Goal: Task Accomplishment & Management: Use online tool/utility

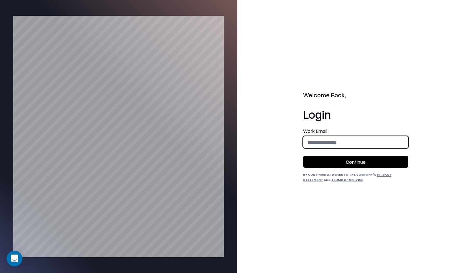
click at [335, 139] on input "email" at bounding box center [356, 142] width 105 height 12
type input "**********"
click at [320, 164] on button "Continue" at bounding box center [355, 162] width 105 height 12
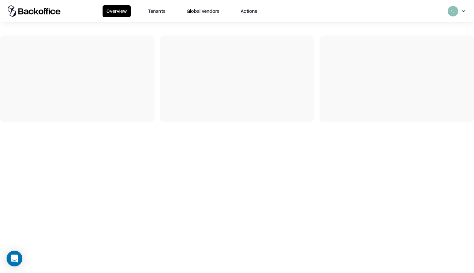
click at [152, 10] on button "Tenants" at bounding box center [157, 11] width 26 height 12
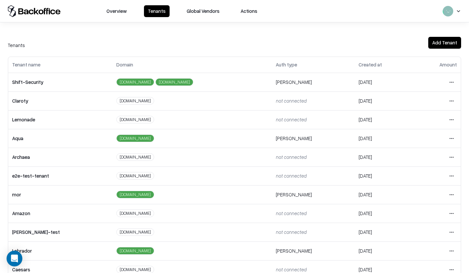
click at [204, 14] on button "Global Vendors" at bounding box center [203, 11] width 41 height 12
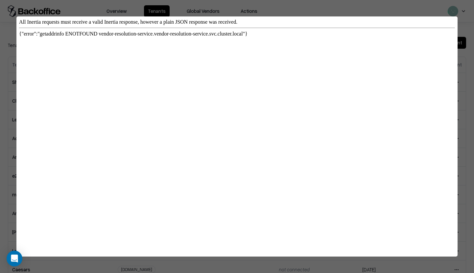
click at [127, 15] on div at bounding box center [237, 136] width 474 height 273
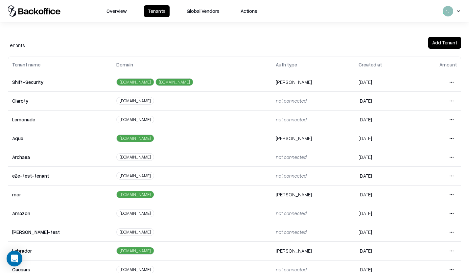
scroll to position [126, 0]
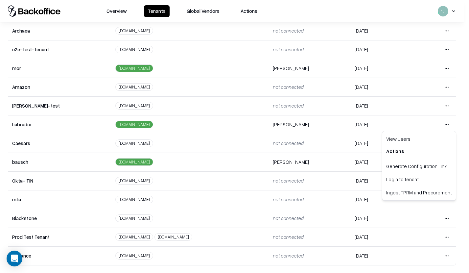
click at [446, 121] on html "Overview Tenants Global Vendors Actions Tenants Add Tenant Tenant name Domain A…" at bounding box center [234, 136] width 469 height 273
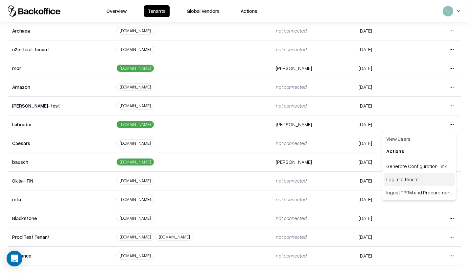
click at [407, 178] on div "Login to tenant" at bounding box center [419, 179] width 71 height 13
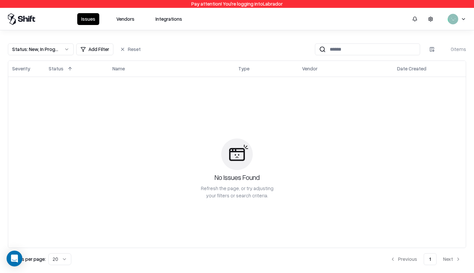
click at [166, 21] on button "Integrations" at bounding box center [169, 19] width 35 height 12
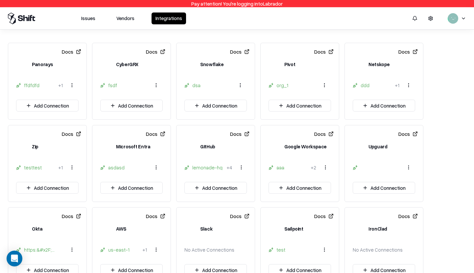
click at [118, 171] on div "asdasd" at bounding box center [124, 167] width 32 height 7
click at [118, 169] on div "asdasd" at bounding box center [124, 167] width 32 height 7
click at [155, 169] on html "Pay attention! You're logging into Labrador Issues Vendors Integrations Docs Pa…" at bounding box center [237, 136] width 474 height 273
click at [117, 180] on html "Pay attention! You're logging into Labrador Issues Vendors Integrations Docs Pa…" at bounding box center [237, 136] width 474 height 273
click at [140, 191] on button "Add Connection" at bounding box center [131, 188] width 62 height 12
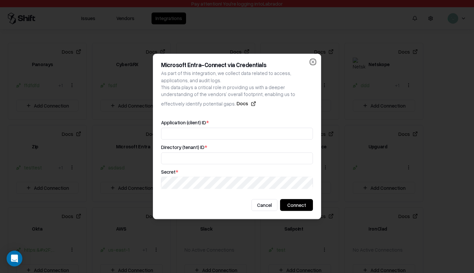
click at [314, 62] on icon "button" at bounding box center [312, 61] width 5 height 5
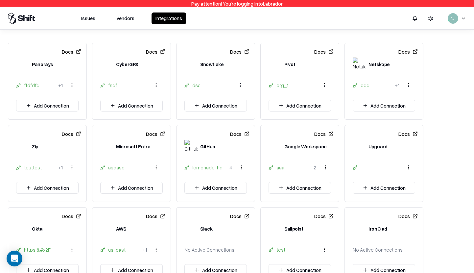
click at [112, 172] on div "asdasd" at bounding box center [131, 167] width 62 height 13
click at [113, 169] on div "asdasd" at bounding box center [124, 167] width 32 height 7
click at [153, 169] on html "Pay attention! You're logging into Labrador Issues Vendors Integrations Docs Pa…" at bounding box center [237, 136] width 474 height 273
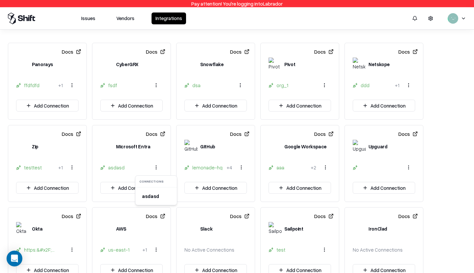
click at [145, 154] on html "Pay attention! You're logging into Labrador Issues Vendors Integrations Docs Pa…" at bounding box center [237, 136] width 474 height 273
click at [164, 138] on button "Docs" at bounding box center [155, 134] width 19 height 12
click at [114, 170] on div "asdasd" at bounding box center [124, 167] width 32 height 7
click at [108, 170] on div "asdasd" at bounding box center [119, 167] width 39 height 7
click at [104, 168] on icon at bounding box center [102, 167] width 5 height 5
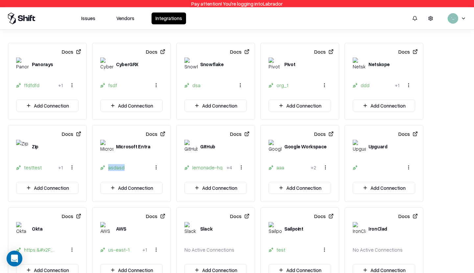
click at [104, 168] on icon at bounding box center [102, 167] width 5 height 5
click at [103, 168] on icon at bounding box center [103, 168] width 1 height 1
drag, startPoint x: 109, startPoint y: 167, endPoint x: 113, endPoint y: 167, distance: 4.3
click at [111, 167] on div "asdasd" at bounding box center [124, 167] width 32 height 7
click at [159, 168] on html "Pay attention! You're logging into Labrador Issues Vendors Integrations Docs Pa…" at bounding box center [237, 136] width 474 height 273
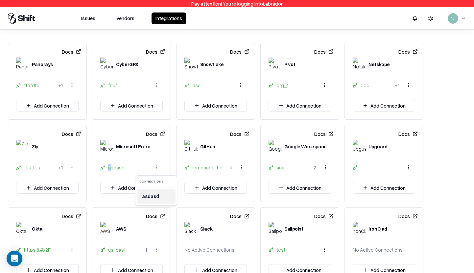
click at [160, 199] on div "asdasd" at bounding box center [150, 196] width 22 height 11
click at [131, 166] on div "asdasd" at bounding box center [124, 167] width 32 height 7
click at [158, 170] on html "Pay attention! You're logging into Labrador Issues Vendors Integrations Docs Pa…" at bounding box center [237, 136] width 474 height 273
click at [149, 194] on div "asdasd" at bounding box center [150, 196] width 22 height 11
click at [128, 171] on div "asdasd" at bounding box center [131, 167] width 62 height 13
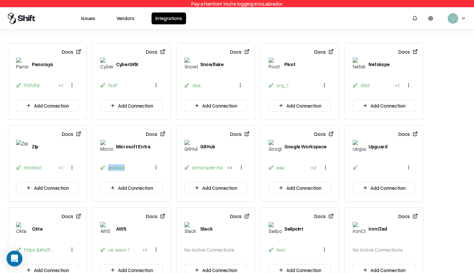
drag, startPoint x: 127, startPoint y: 173, endPoint x: 106, endPoint y: 167, distance: 22.0
click at [106, 167] on div "asdasd" at bounding box center [131, 167] width 62 height 13
copy div "asdasd"
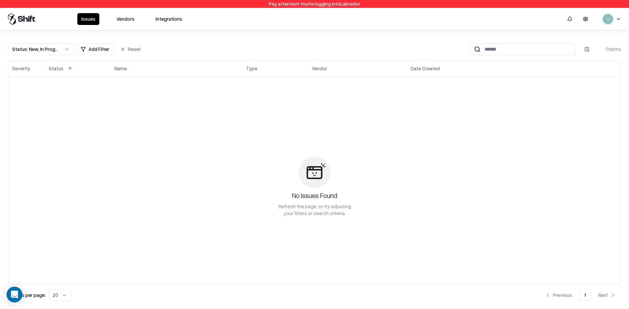
click at [161, 19] on button "Integrations" at bounding box center [169, 19] width 35 height 12
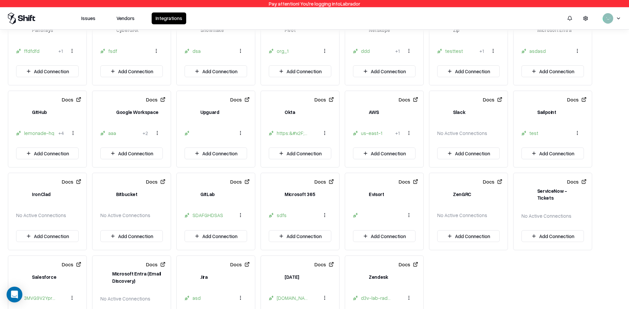
scroll to position [65, 0]
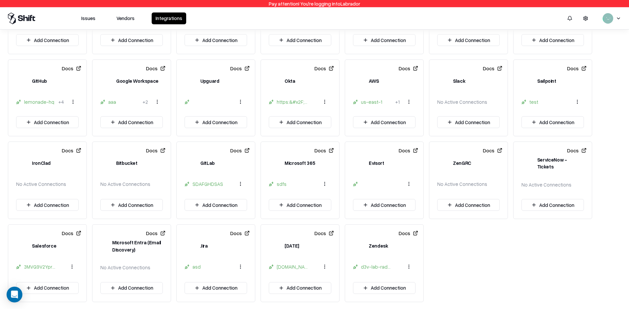
click at [37, 269] on div "3MVG9V2Ypr1iuNGQkjSisfSJfJNVu8hWgeDhijEdpD2wFfWN4eaM9f1wxH3QCn2XfYDZ_sxy2RhpmsT…" at bounding box center [40, 267] width 32 height 7
click at [37, 266] on div "3MVG9V2Ypr1iuNGQkjSisfSJfJNVu8hWgeDhijEdpD2wFfWN4eaM9f1wxH3QCn2XfYDZ_sxy2RhpmsT…" at bounding box center [40, 267] width 32 height 7
click at [71, 266] on html "Pay attention! You're logging into Labrador Issues Vendors Integrations Docs Pa…" at bounding box center [314, 154] width 629 height 309
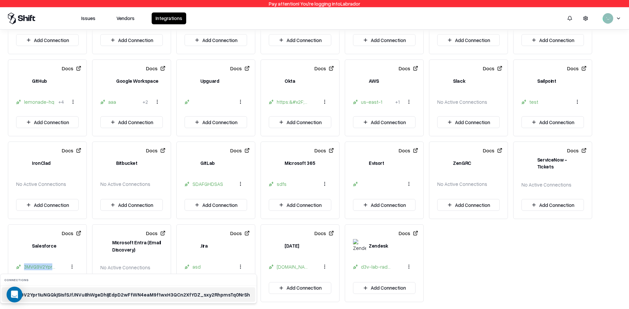
click at [71, 298] on div "3MVG9V2Ypr1iuNGQkjSisfSJfJNVu8hWgeDhijEdpD2wFfWN4eaM9f1wxH3QCn2XfYDZ_sxy2RhpmsT…" at bounding box center [128, 295] width 248 height 11
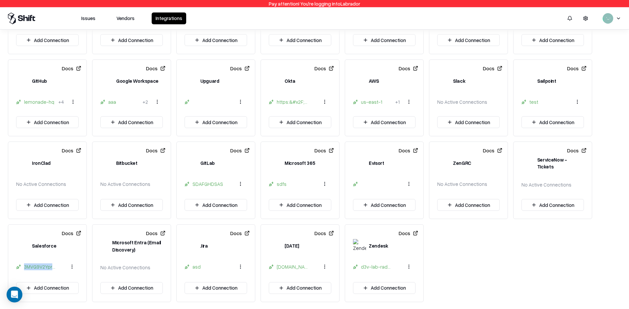
click at [48, 268] on div "3MVG9V2Ypr1iuNGQkjSisfSJfJNVu8hWgeDhijEdpD2wFfWN4eaM9f1wxH3QCn2XfYDZ_sxy2RhpmsT…" at bounding box center [40, 267] width 32 height 7
click at [74, 266] on html "Pay attention! You're logging into Labrador Issues Vendors Integrations Docs Pa…" at bounding box center [314, 154] width 629 height 309
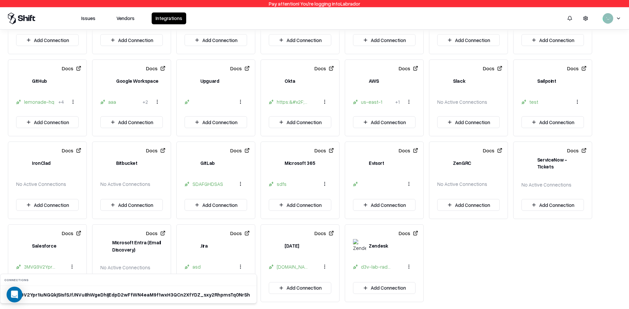
click at [481, 253] on html "Pay attention! You're logging into Labrador Issues Vendors Integrations Docs Pa…" at bounding box center [314, 154] width 629 height 309
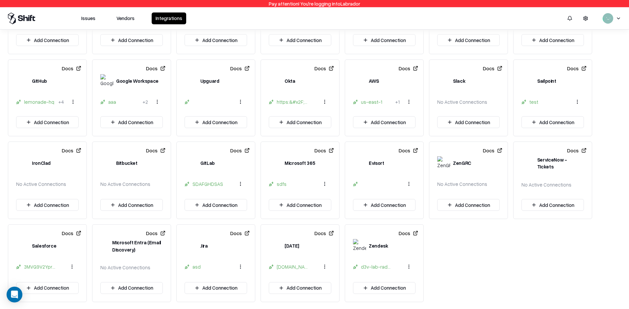
click at [43, 265] on div "3MVG9V2Ypr1iuNGQkjSisfSJfJNVu8hWgeDhijEdpD2wFfWN4eaM9f1wxH3QCn2XfYDZ_sxy2RhpmsT…" at bounding box center [40, 267] width 32 height 7
click at [76, 234] on button "Docs" at bounding box center [71, 234] width 19 height 12
